Goal: Find specific page/section: Find specific page/section

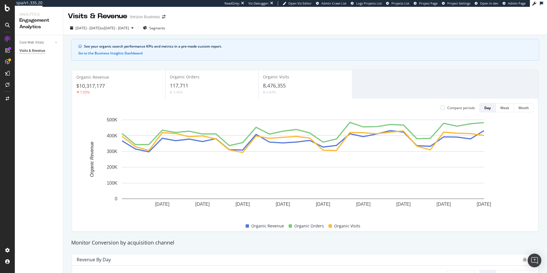
click at [461, 6] on div "ReadOnly: Viz Debugger: Open Viz Editor Admin Crawl List Logs Projects List Pro…" at bounding box center [378, 3] width 306 height 7
click at [462, 3] on span "Project Settings" at bounding box center [459, 3] width 23 height 4
click at [426, 3] on span "Project Page" at bounding box center [428, 3] width 19 height 4
click at [458, 4] on span "Project Settings" at bounding box center [459, 3] width 23 height 4
click at [437, 5] on span "Project Page" at bounding box center [428, 3] width 19 height 4
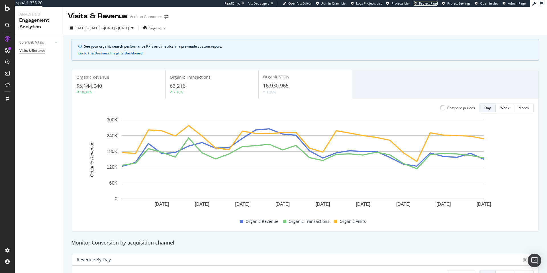
click at [433, 3] on span "Project Page" at bounding box center [428, 3] width 19 height 4
click at [453, 3] on span "Project Settings" at bounding box center [459, 3] width 23 height 4
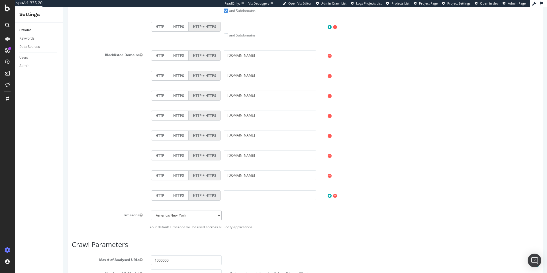
scroll to position [367, 0]
